Goal: Ask a question: Seek information or help from site administrators or community

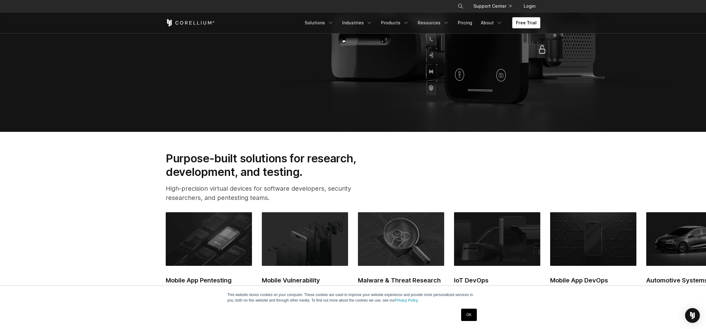
scroll to position [333, 0]
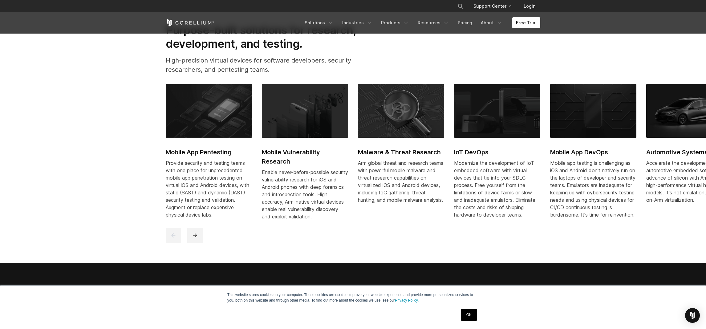
click at [211, 143] on link "Mobile App Pentesting Provide security and testing teams with one place for unp…" at bounding box center [209, 155] width 86 height 142
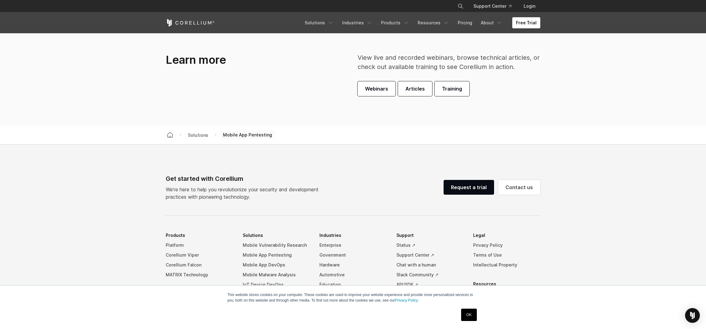
scroll to position [1882, 0]
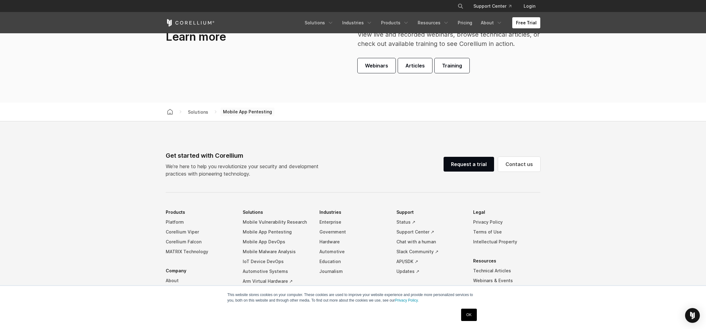
click at [222, 166] on p "We’re here to help you revolutionize your security and development practices wi…" at bounding box center [245, 170] width 158 height 15
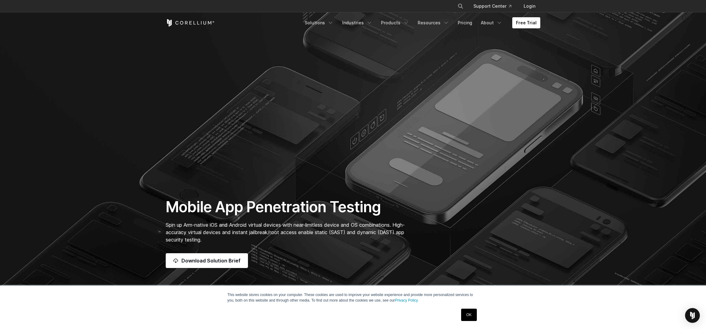
scroll to position [0, 0]
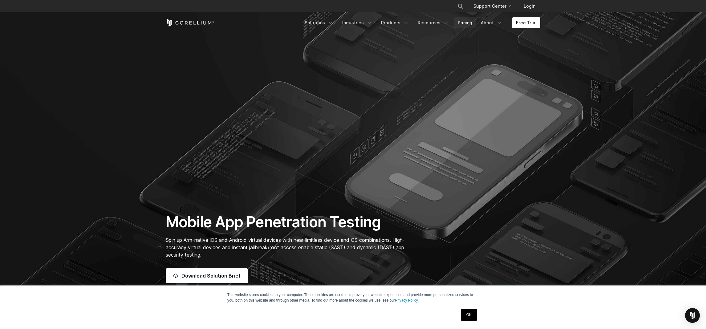
click at [469, 23] on link "Pricing" at bounding box center [465, 22] width 22 height 11
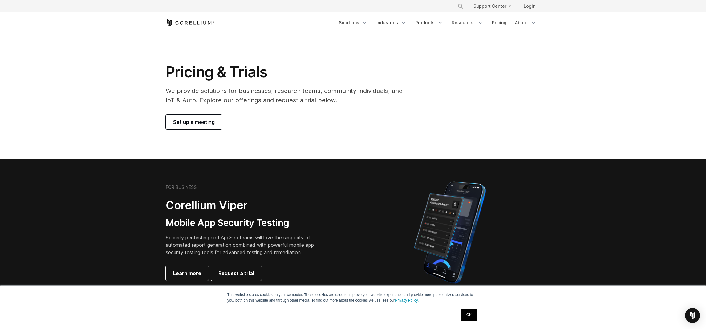
click at [286, 90] on p "We provide solutions for businesses, research teams, community individuals, and…" at bounding box center [288, 95] width 245 height 18
click at [283, 101] on p "We provide solutions for businesses, research teams, community individuals, and…" at bounding box center [288, 95] width 245 height 18
click at [248, 101] on p "We provide solutions for businesses, research teams, community individuals, and…" at bounding box center [288, 95] width 245 height 18
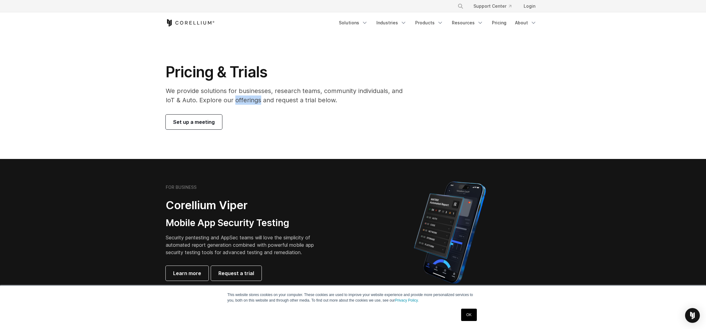
click at [248, 101] on p "We provide solutions for businesses, research teams, community individuals, and…" at bounding box center [288, 95] width 245 height 18
click at [261, 99] on p "We provide solutions for businesses, research teams, community individuals, and…" at bounding box center [288, 95] width 245 height 18
click at [273, 100] on p "We provide solutions for businesses, research teams, community individuals, and…" at bounding box center [288, 95] width 245 height 18
click at [690, 315] on img "Open Intercom Messenger" at bounding box center [692, 315] width 8 height 8
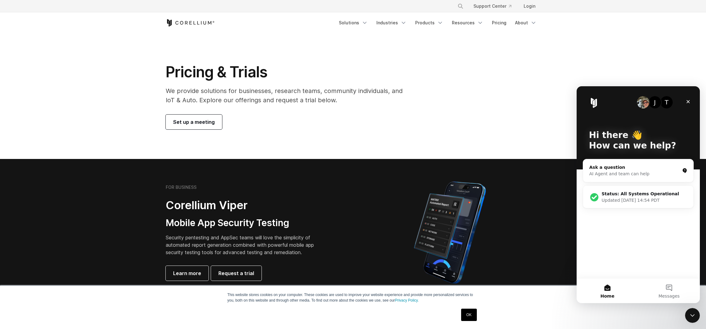
click at [621, 171] on div "AI Agent and team can help" at bounding box center [634, 174] width 91 height 6
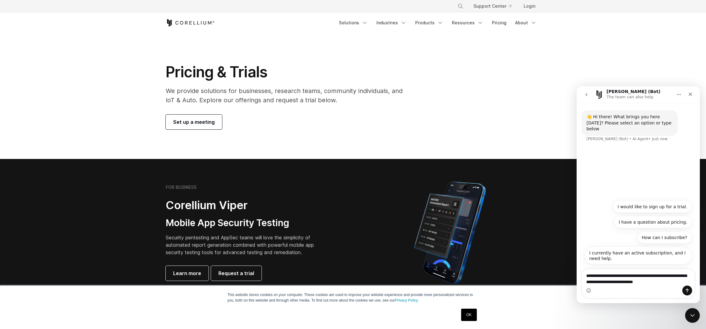
type textarea "**********"
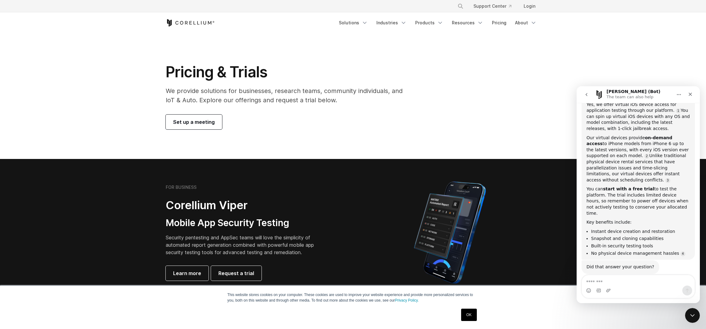
scroll to position [73, 0]
click at [630, 284] on textarea "Message…" at bounding box center [638, 280] width 113 height 10
drag, startPoint x: 629, startPoint y: 182, endPoint x: 667, endPoint y: 185, distance: 38.1
click at [667, 185] on div "You can start with a free trial to test the platform. The trial includes limite…" at bounding box center [637, 200] width 103 height 30
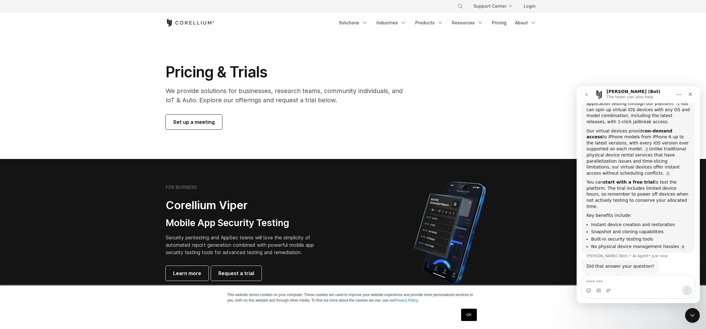
click at [625, 189] on div "You can start with a free trial to test the platform. The trial includes limite…" at bounding box center [637, 194] width 103 height 30
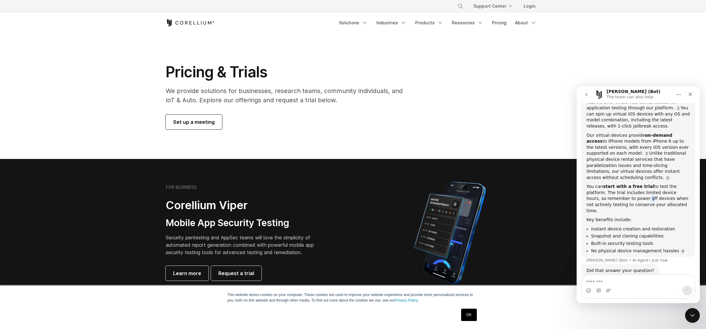
click at [625, 189] on div "You can start with a free trial to test the platform. The trial includes limite…" at bounding box center [637, 199] width 103 height 30
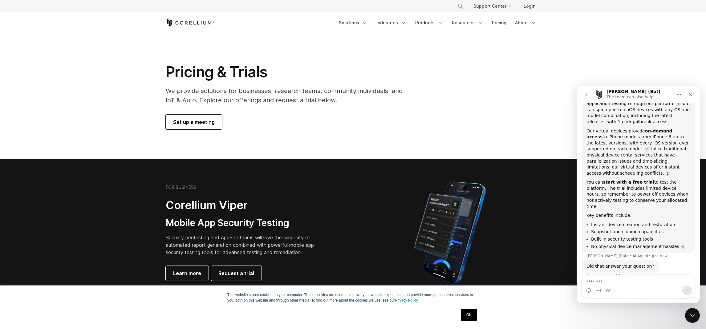
click at [629, 183] on div "You can start with a free trial to test the platform. The trial includes limite…" at bounding box center [637, 194] width 103 height 30
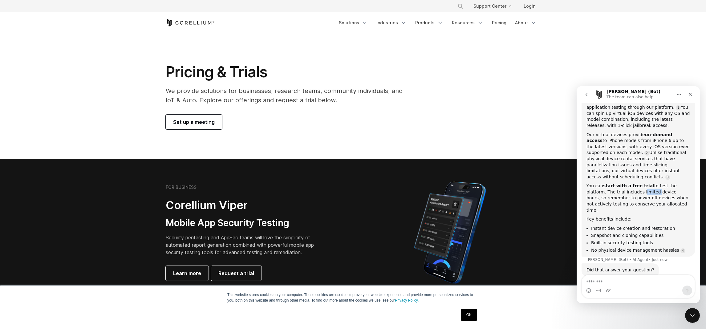
click at [629, 183] on div "You can start with a free trial to test the platform. The trial includes limite…" at bounding box center [637, 198] width 103 height 30
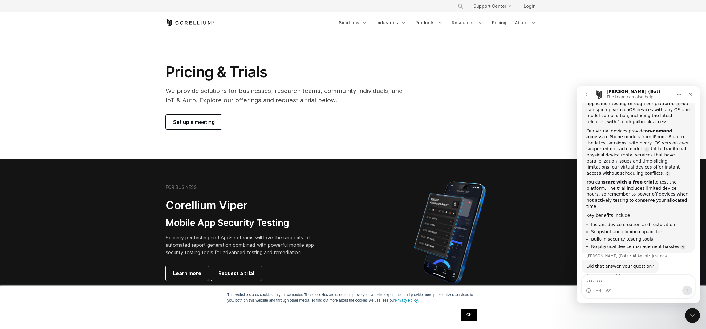
click at [616, 188] on div "You can start with a free trial to test the platform. The trial includes limite…" at bounding box center [637, 194] width 103 height 30
click at [616, 188] on div "You can start with a free trial to test the platform. The trial includes limite…" at bounding box center [637, 198] width 103 height 30
click at [644, 190] on div "You can start with a free trial to test the platform. The trial includes limite…" at bounding box center [637, 194] width 103 height 30
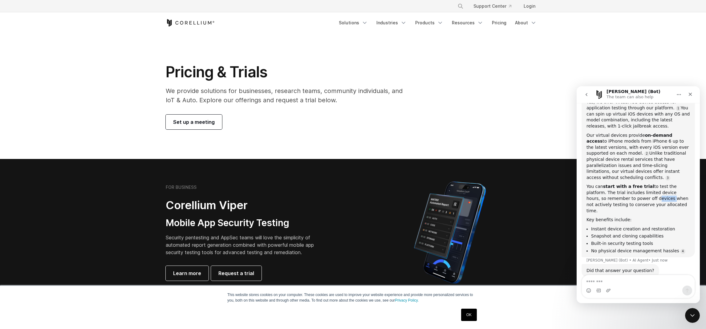
click at [644, 190] on div "You can start with a free trial to test the platform. The trial includes limite…" at bounding box center [637, 199] width 103 height 30
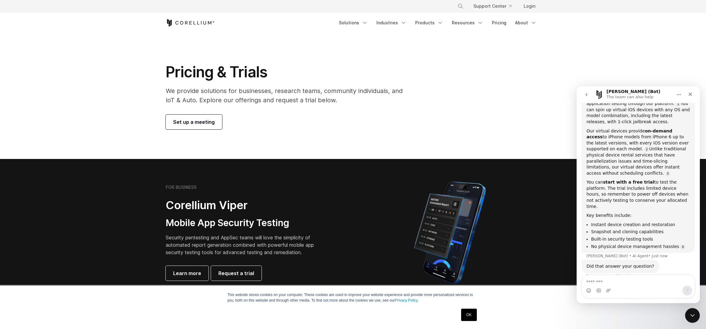
click at [620, 196] on div "You can start with a free trial to test the platform. The trial includes limite…" at bounding box center [637, 194] width 103 height 30
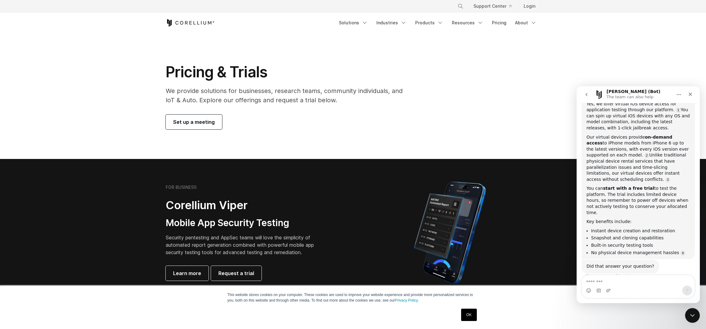
click at [627, 286] on div "Intercom messenger" at bounding box center [638, 290] width 113 height 10
click at [625, 282] on textarea "Message…" at bounding box center [638, 280] width 113 height 10
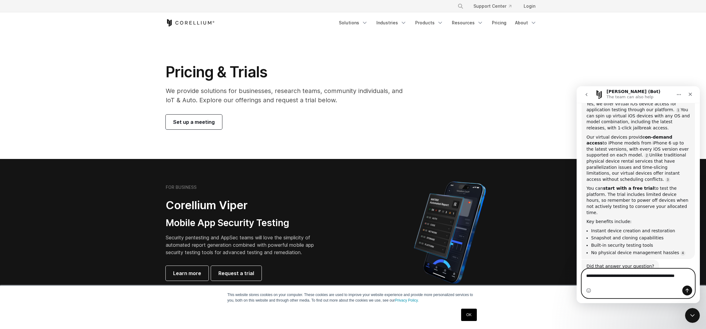
scroll to position [79, 0]
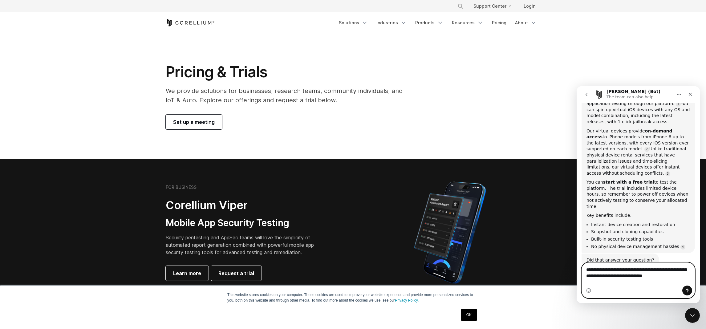
type textarea "**********"
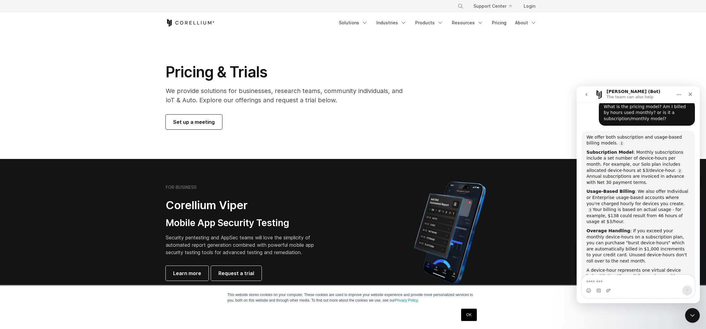
scroll to position [281, 0]
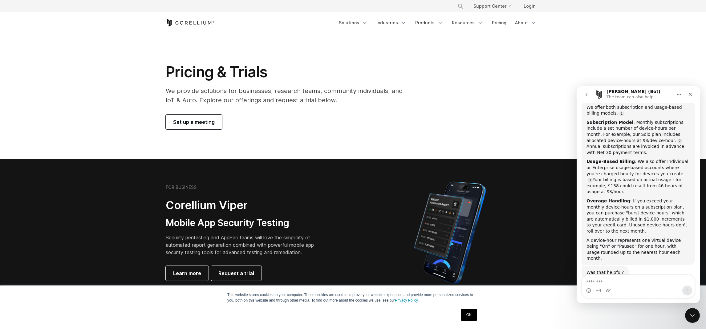
click at [627, 160] on div "Usage-Based Billing : We also offer Individual or Enterprise usage-based accoun…" at bounding box center [637, 177] width 103 height 36
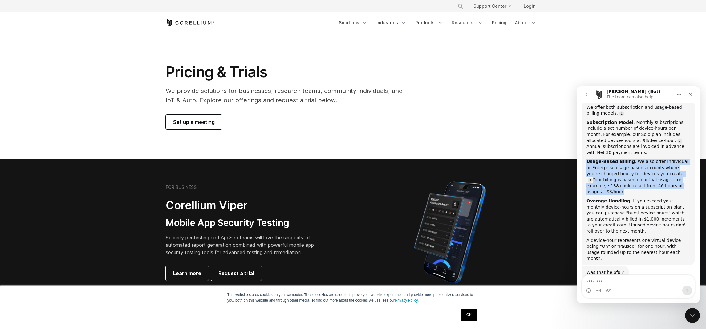
click at [627, 160] on div "Usage-Based Billing : We also offer Individual or Enterprise usage-based accoun…" at bounding box center [637, 177] width 103 height 36
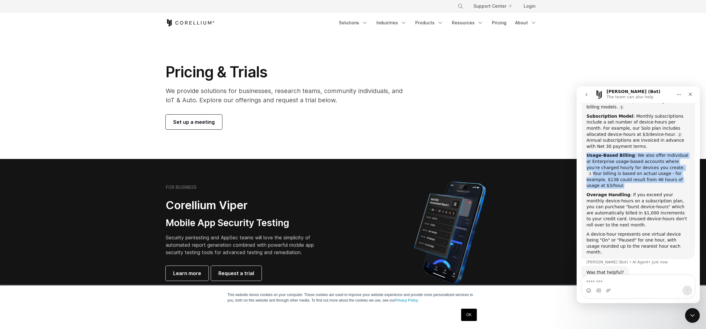
click at [634, 168] on div "Usage-Based Billing : We also offer Individual or Enterprise usage-based accoun…" at bounding box center [637, 170] width 103 height 36
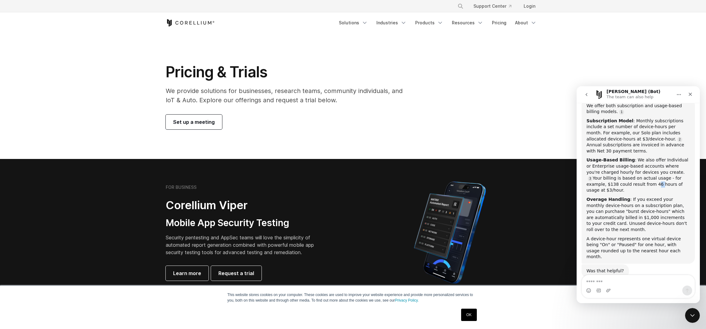
click at [634, 168] on div "Usage-Based Billing : We also offer Individual or Enterprise usage-based accoun…" at bounding box center [637, 175] width 103 height 36
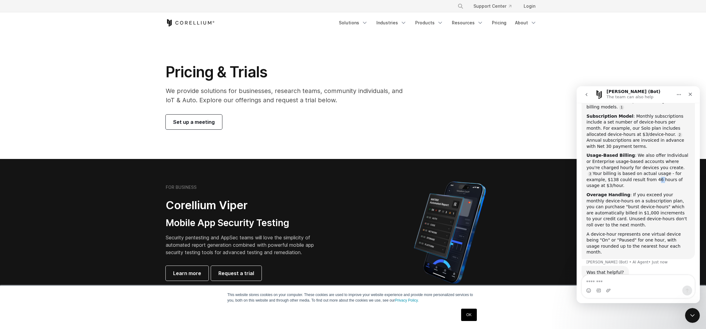
click at [599, 173] on div "Usage-Based Billing : We also offer Individual or Enterprise usage-based accoun…" at bounding box center [637, 170] width 103 height 36
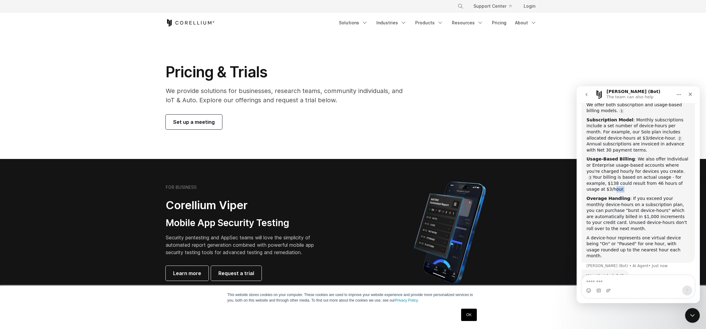
click at [599, 173] on div "Usage-Based Billing : We also offer Individual or Enterprise usage-based accoun…" at bounding box center [637, 174] width 103 height 36
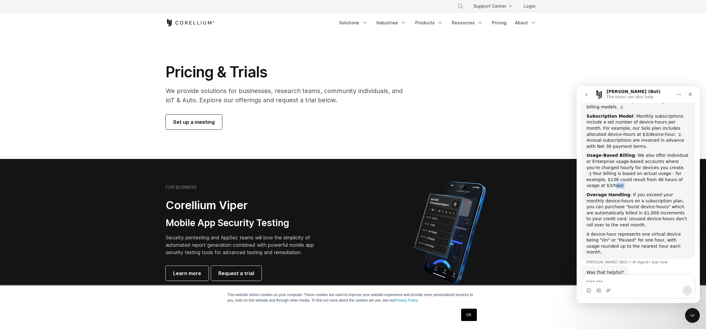
click at [631, 157] on div "Usage-Based Billing : We also offer Individual or Enterprise usage-based accoun…" at bounding box center [637, 170] width 103 height 36
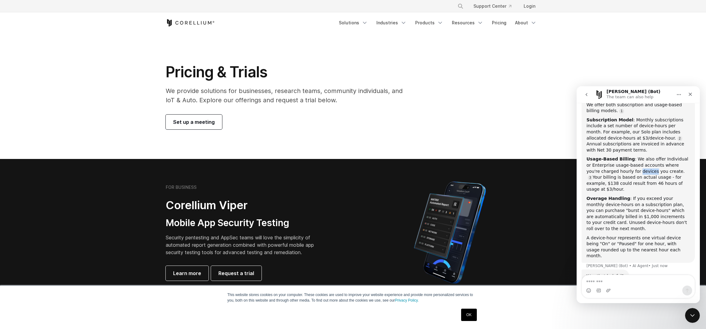
click at [631, 157] on div "Usage-Based Billing : We also offer Individual or Enterprise usage-based accoun…" at bounding box center [637, 174] width 103 height 36
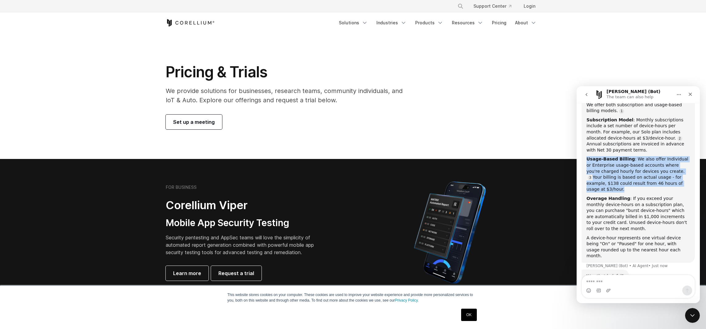
click at [631, 157] on div "Usage-Based Billing : We also offer Individual or Enterprise usage-based accoun…" at bounding box center [637, 174] width 103 height 36
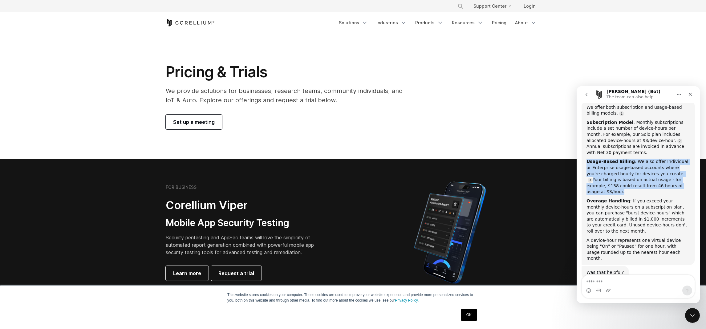
click at [631, 169] on div "Usage-Based Billing : We also offer Individual or Enterprise usage-based accoun…" at bounding box center [637, 177] width 103 height 36
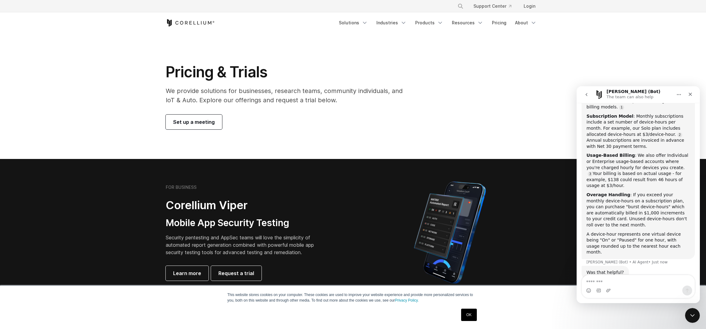
scroll to position [287, 0]
click at [634, 192] on div "Overage Handling : If you exceed your monthly device-hours on a subscription pl…" at bounding box center [637, 210] width 103 height 36
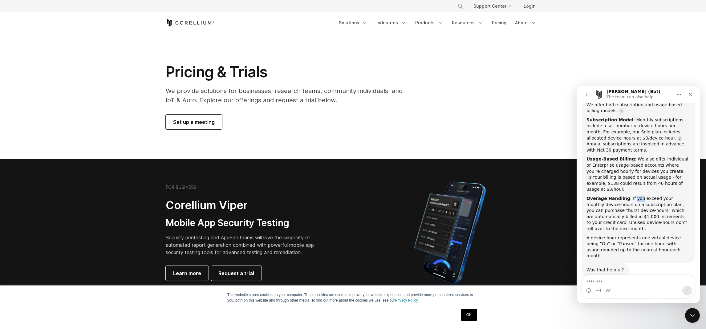
click at [634, 196] on div "Overage Handling : If you exceed your monthly device-hours on a subscription pl…" at bounding box center [637, 214] width 103 height 36
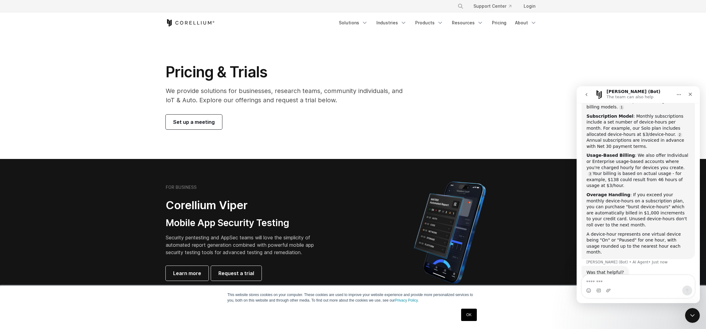
click at [631, 192] on div "Overage Handling : If you exceed your monthly device-hours on a subscription pl…" at bounding box center [637, 210] width 103 height 36
click at [628, 196] on div "Overage Handling : If you exceed your monthly device-hours on a subscription pl…" at bounding box center [637, 210] width 103 height 36
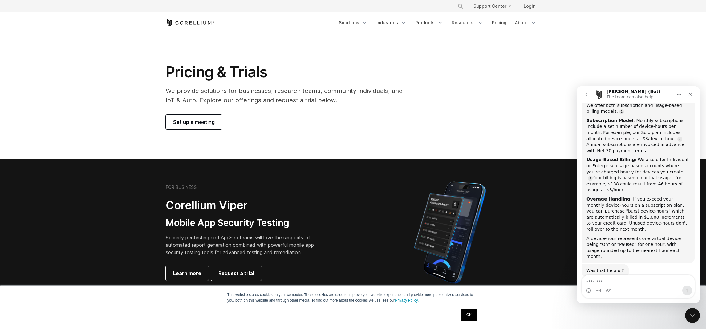
scroll to position [281, 0]
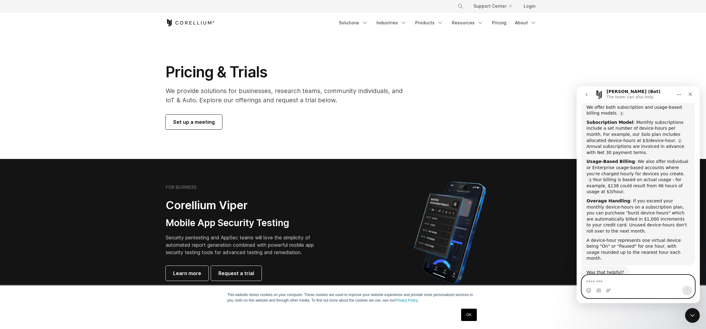
click at [624, 277] on textarea "Message…" at bounding box center [638, 280] width 113 height 10
type textarea "**********"
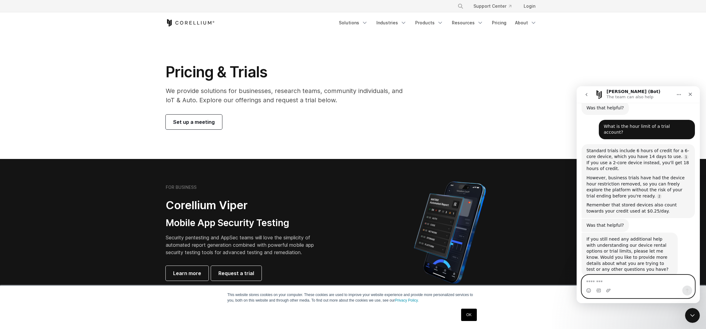
scroll to position [446, 0]
click at [645, 277] on textarea "Message…" at bounding box center [638, 280] width 113 height 10
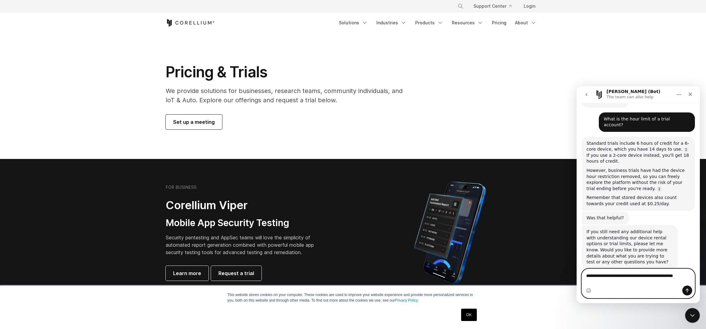
scroll to position [442, 0]
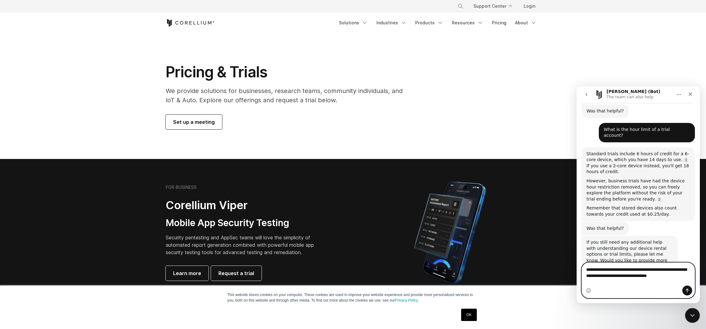
type textarea "**********"
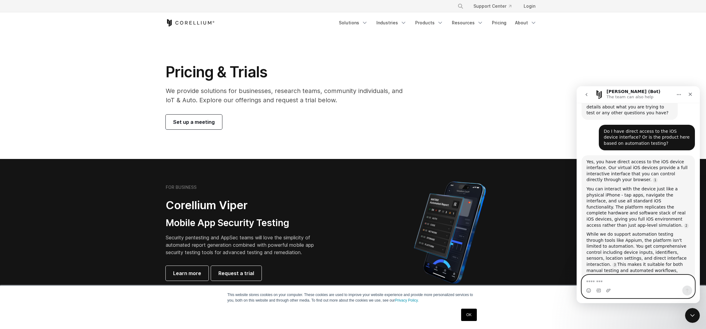
scroll to position [614, 0]
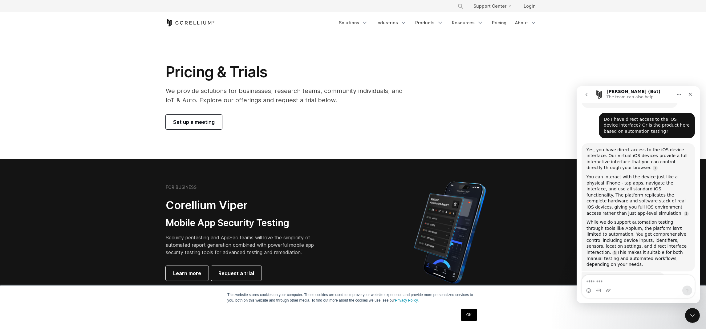
click at [649, 174] on div "You can interact with the device just like a physical iPhone - tap apps, naviga…" at bounding box center [637, 195] width 103 height 42
click at [635, 174] on div "You can interact with the device just like a physical iPhone - tap apps, naviga…" at bounding box center [637, 195] width 103 height 42
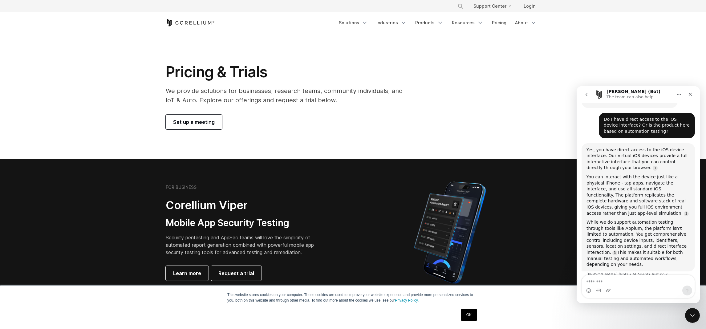
click at [625, 174] on div "You can interact with the device just like a physical iPhone - tap apps, naviga…" at bounding box center [637, 195] width 103 height 42
click at [625, 172] on div "You can interact with the device just like a physical iPhone - tap apps, naviga…" at bounding box center [637, 193] width 103 height 42
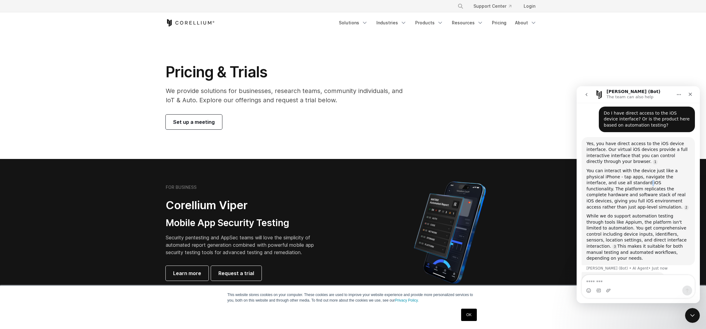
click at [644, 168] on div "You can interact with the device just like a physical iPhone - tap apps, naviga…" at bounding box center [637, 189] width 103 height 42
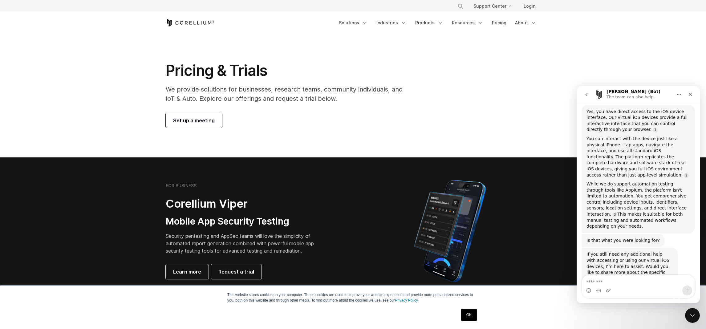
scroll to position [0, 0]
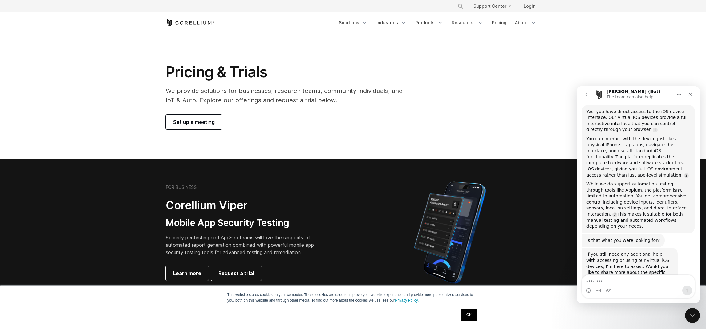
click at [632, 251] on div "If you still need any additional help with accessing or using our virtual iOS d…" at bounding box center [629, 269] width 86 height 36
click at [629, 251] on div "If you still need any additional help with accessing or using our virtual iOS d…" at bounding box center [629, 269] width 86 height 36
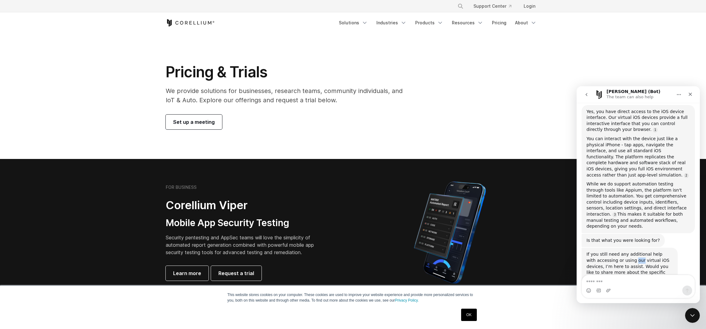
click at [621, 251] on div "If you still need any additional help with accessing or using our virtual iOS d…" at bounding box center [629, 269] width 86 height 36
click at [618, 251] on div "If you still need any additional help with accessing or using our virtual iOS d…" at bounding box center [629, 269] width 86 height 36
click at [624, 251] on div "If you still need any additional help with accessing or using our virtual iOS d…" at bounding box center [629, 269] width 86 height 36
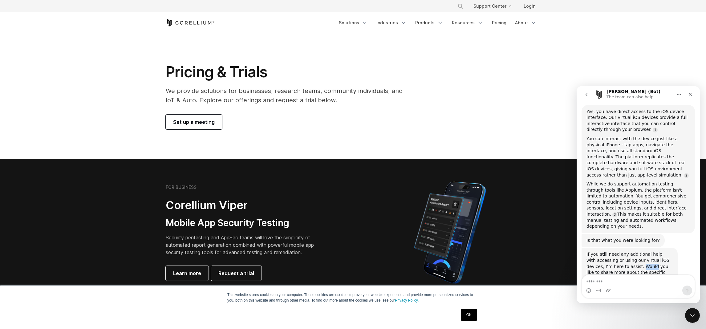
click at [624, 251] on div "If you still need any additional help with accessing or using our virtual iOS d…" at bounding box center [629, 269] width 86 height 36
click at [625, 251] on div "If you still need any additional help with accessing or using our virtual iOS d…" at bounding box center [629, 269] width 86 height 36
click at [637, 251] on div "If you still need any additional help with accessing or using our virtual iOS d…" at bounding box center [629, 269] width 86 height 36
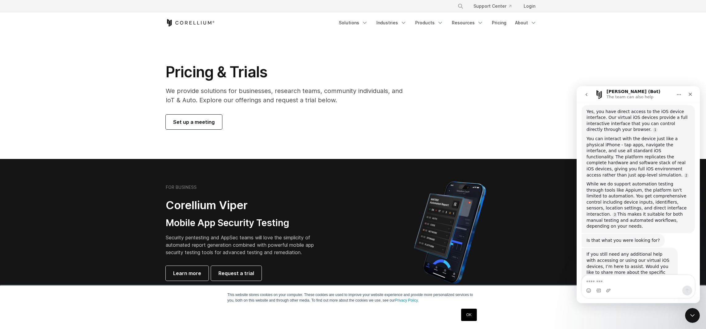
click at [612, 251] on div "If you still need any additional help with accessing or using our virtual iOS d…" at bounding box center [629, 269] width 86 height 36
click at [603, 251] on div "If you still need any additional help with accessing or using our virtual iOS d…" at bounding box center [629, 269] width 86 height 36
click at [624, 251] on div "If you still need any additional help with accessing or using our virtual iOS d…" at bounding box center [629, 269] width 86 height 36
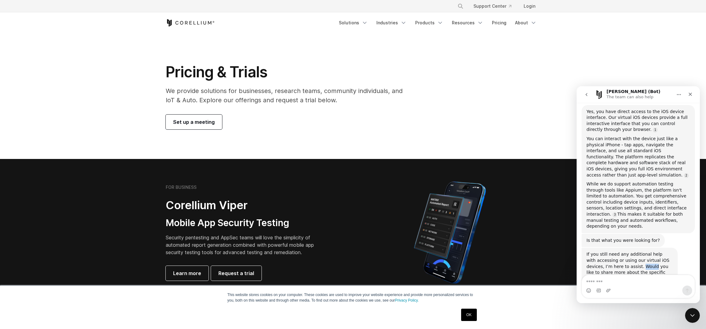
click at [624, 251] on div "If you still need any additional help with accessing or using our virtual iOS d…" at bounding box center [629, 269] width 86 height 36
click at [622, 251] on div "If you still need any additional help with accessing or using our virtual iOS d…" at bounding box center [629, 269] width 86 height 36
click at [619, 251] on div "If you still need any additional help with accessing or using our virtual iOS d…" at bounding box center [629, 269] width 86 height 36
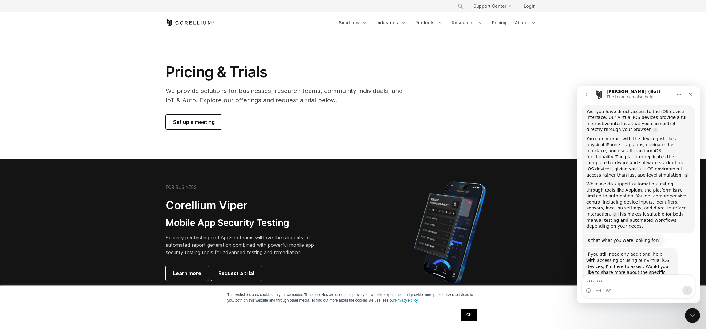
click at [497, 106] on div "Pricing & Trials We provide solutions for businesses, research teams, community…" at bounding box center [352, 96] width 387 height 67
